Goal: Task Accomplishment & Management: Use online tool/utility

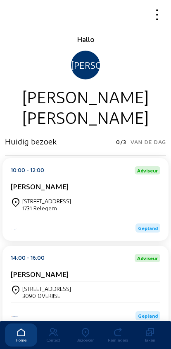
click at [82, 328] on icon at bounding box center [85, 333] width 32 height 10
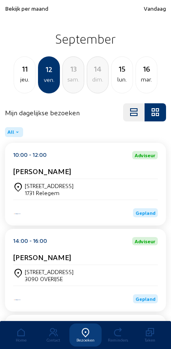
click at [17, 73] on div "11" at bounding box center [24, 69] width 21 height 12
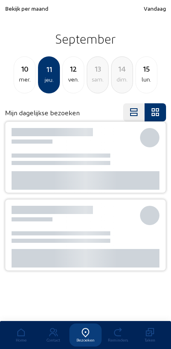
click at [18, 67] on div "10" at bounding box center [24, 69] width 21 height 12
click at [21, 69] on div "9" at bounding box center [24, 69] width 21 height 12
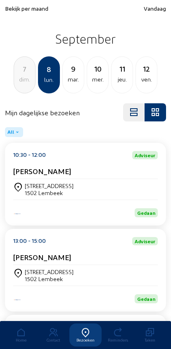
click at [17, 67] on div "7" at bounding box center [24, 69] width 21 height 12
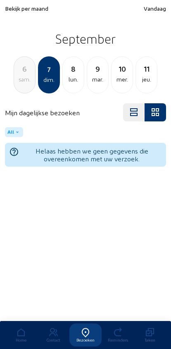
click at [70, 84] on div "lun." at bounding box center [73, 80] width 21 height 10
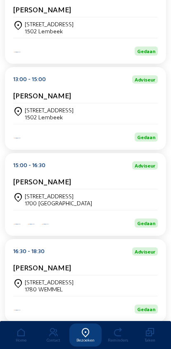
scroll to position [162, 0]
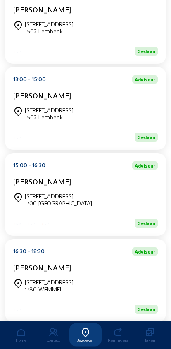
click at [40, 198] on div "[STREET_ADDRESS]" at bounding box center [85, 200] width 144 height 21
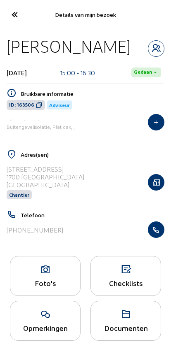
click at [159, 232] on icon "button" at bounding box center [156, 230] width 16 height 8
